Goal: Task Accomplishment & Management: Complete application form

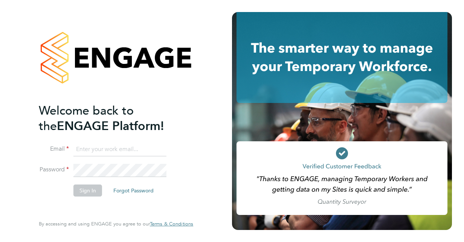
click at [105, 151] on input at bounding box center [119, 150] width 93 height 14
type input "[EMAIL_ADDRESS][DOMAIN_NAME]"
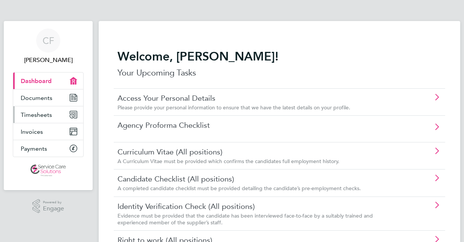
click at [37, 116] on span "Timesheets" at bounding box center [36, 114] width 31 height 7
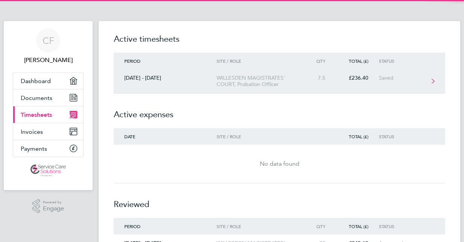
click at [244, 81] on div "WILLESDEN MAGISTRATES' COURT, Probation Officer" at bounding box center [259, 81] width 86 height 13
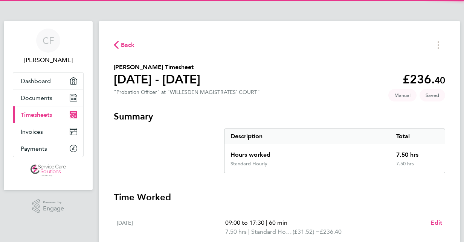
scroll to position [59, 0]
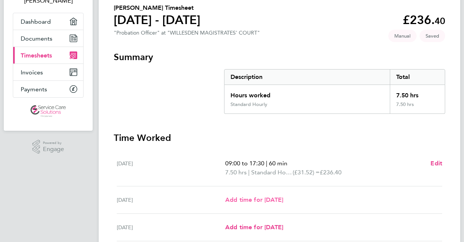
click at [272, 199] on span "Add time for Tue 02 Sep" at bounding box center [254, 199] width 58 height 7
select select "30"
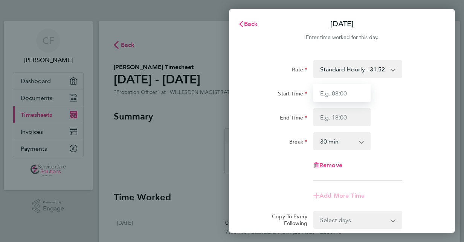
click at [342, 92] on input "Start Time" at bounding box center [341, 93] width 57 height 18
type input "o"
type input "08:30"
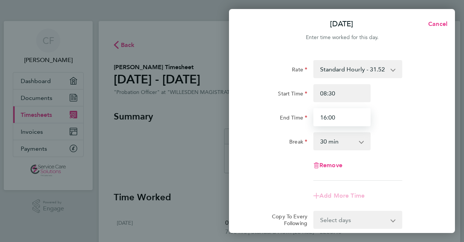
type input "16:00"
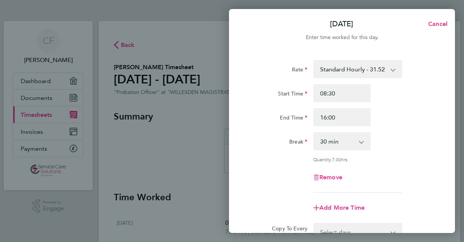
click at [410, 131] on div "Rate Standard Hourly - 31.52 Start Time 08:30 End Time 16:00 Break 0 min 15 min…" at bounding box center [342, 126] width 184 height 133
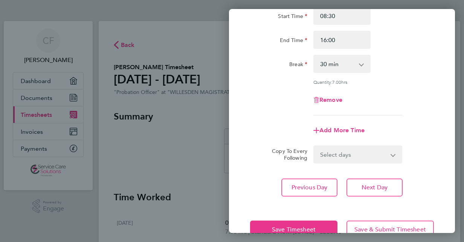
scroll to position [97, 0]
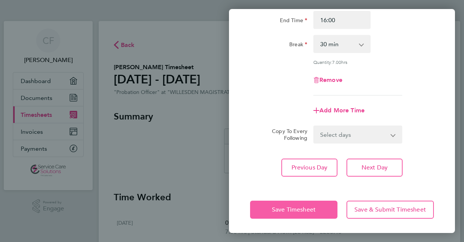
click at [280, 209] on span "Save Timesheet" at bounding box center [294, 210] width 44 height 8
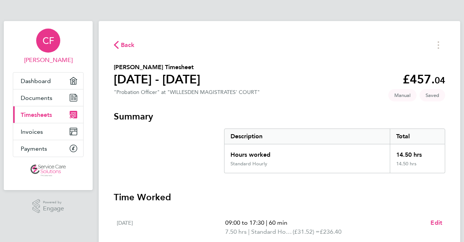
click at [50, 42] on span "CF" at bounding box center [49, 41] width 12 height 10
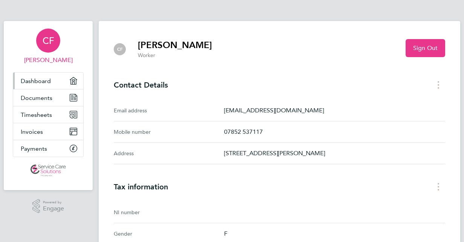
click at [30, 83] on span "Dashboard" at bounding box center [36, 81] width 30 height 7
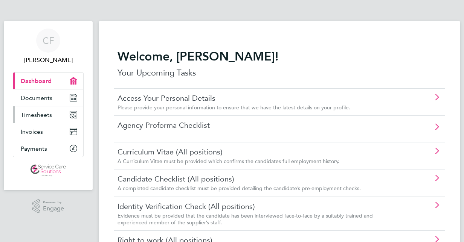
click at [46, 116] on span "Timesheets" at bounding box center [36, 114] width 31 height 7
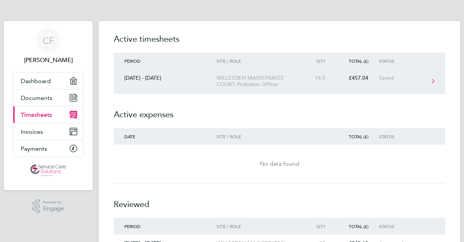
click at [323, 76] on div "14.5" at bounding box center [319, 78] width 33 height 6
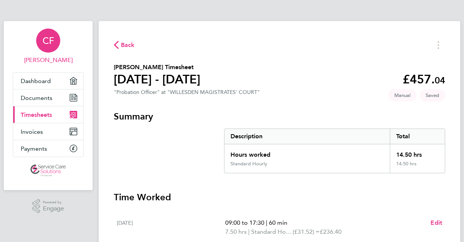
click at [53, 51] on div "CF" at bounding box center [48, 41] width 24 height 24
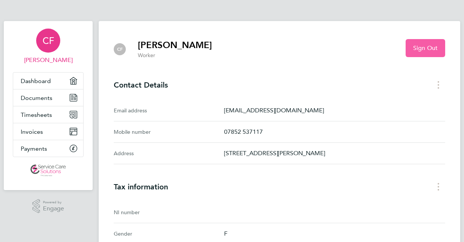
click at [443, 43] on button "Sign Out" at bounding box center [425, 48] width 40 height 18
